Goal: Information Seeking & Learning: Learn about a topic

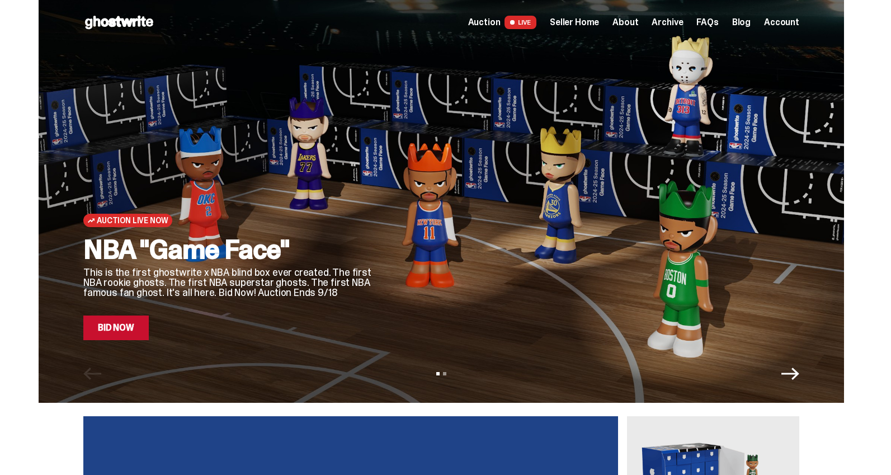
click at [582, 21] on span "Seller Home" at bounding box center [574, 22] width 49 height 9
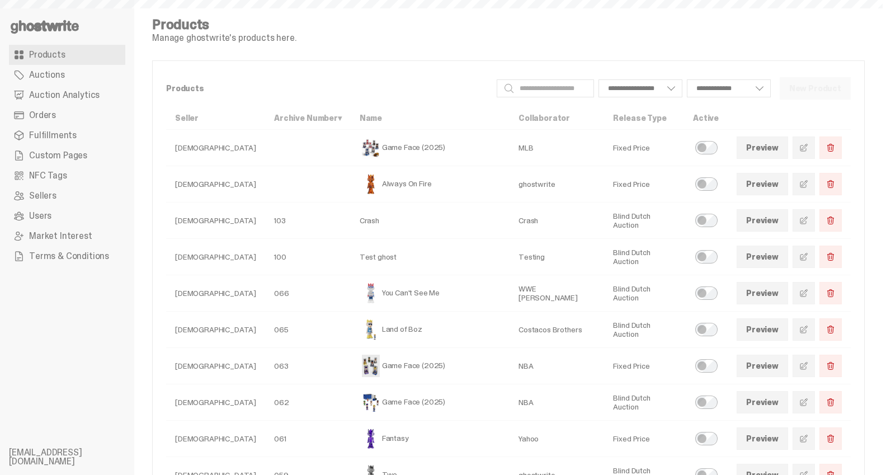
select select
click at [416, 145] on td "Game Face (2025)" at bounding box center [429, 148] width 159 height 36
click at [74, 95] on span "Auction Analytics" at bounding box center [64, 95] width 70 height 9
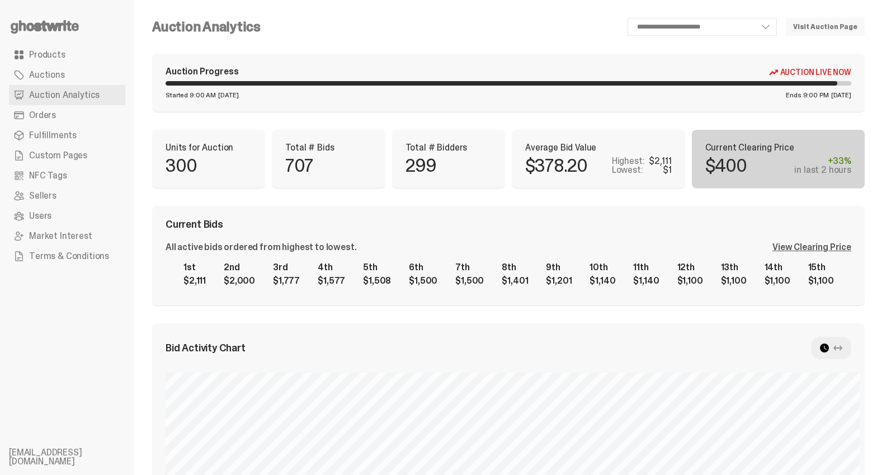
click at [794, 245] on div "View Clearing Price" at bounding box center [811, 247] width 79 height 9
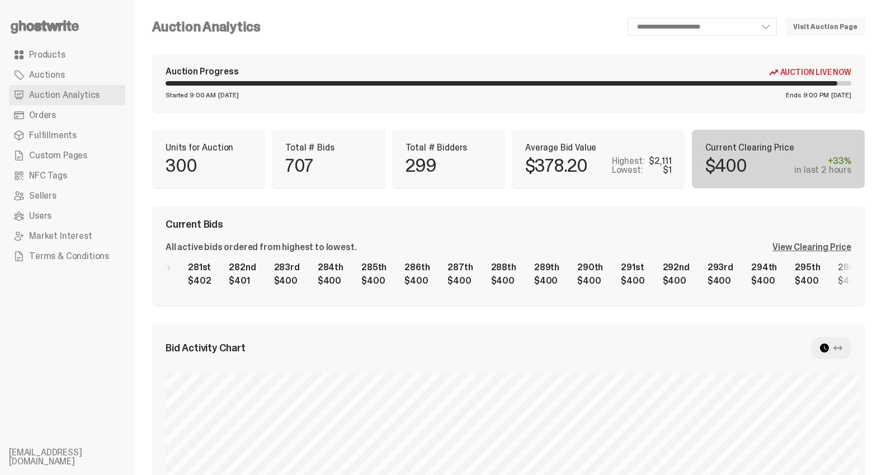
scroll to position [0, 12007]
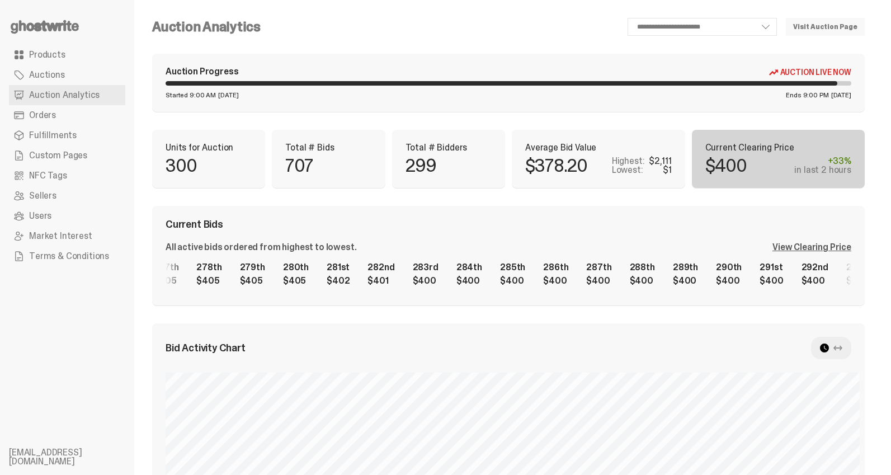
scroll to position [0, 11841]
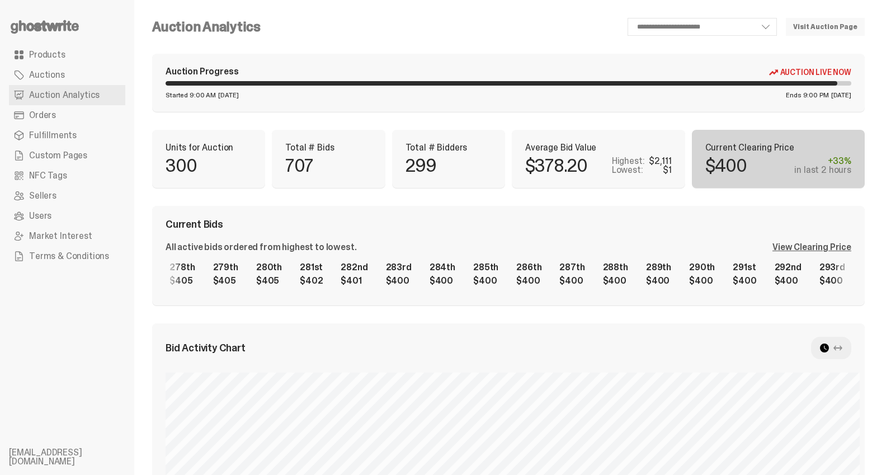
click at [311, 278] on div "1st $2,111 2nd $2,000 3rd $1,777 4th $1,577 5th $1,508 6th $1,500 7th $1,500 8t…" at bounding box center [507, 274] width 685 height 36
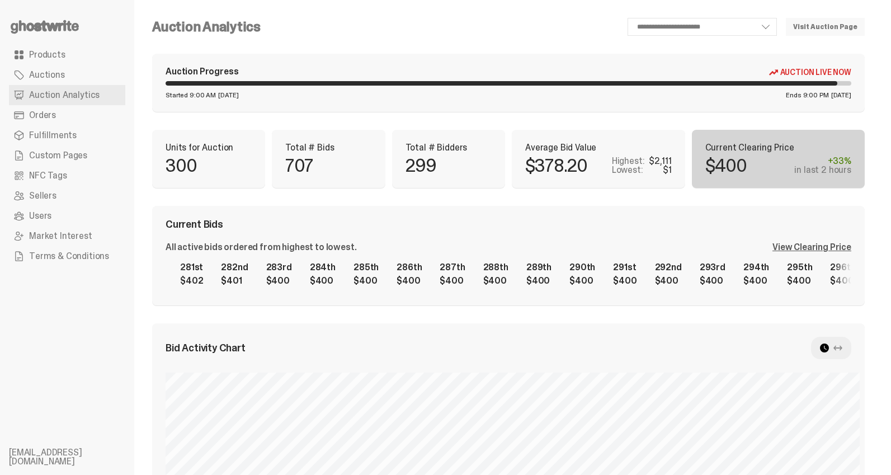
click at [866, 276] on div "297th $400" at bounding box center [885, 274] width 39 height 36
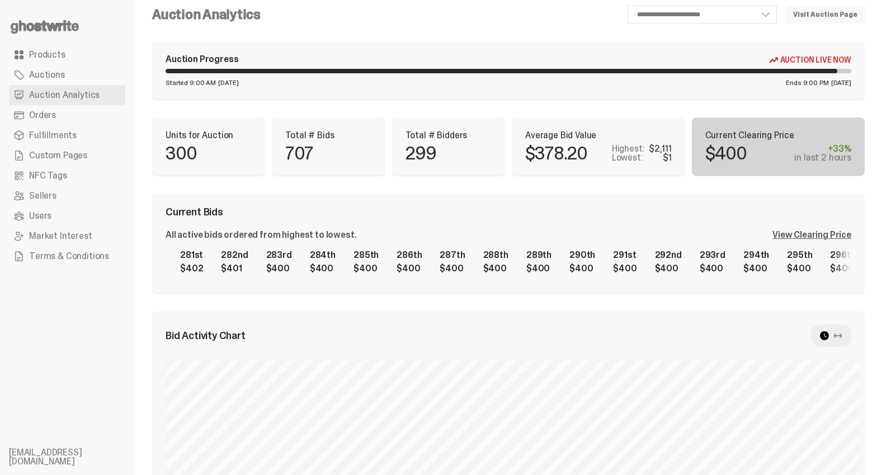
scroll to position [0, 0]
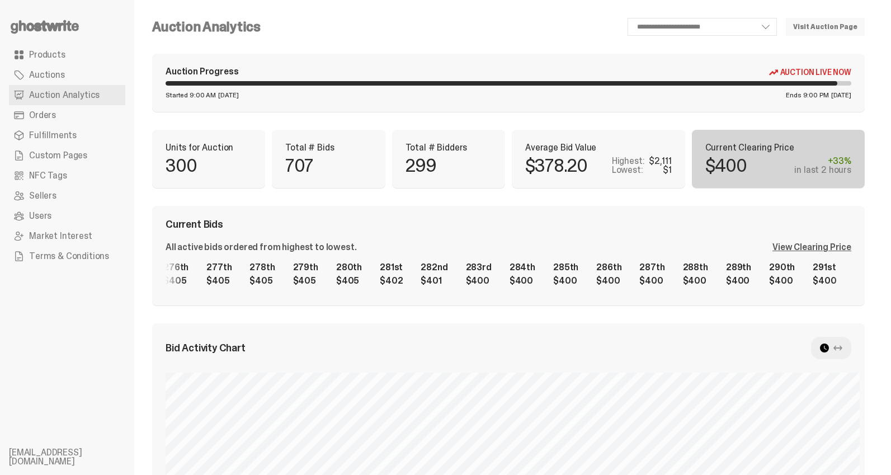
select select "**"
